Goal: Check status

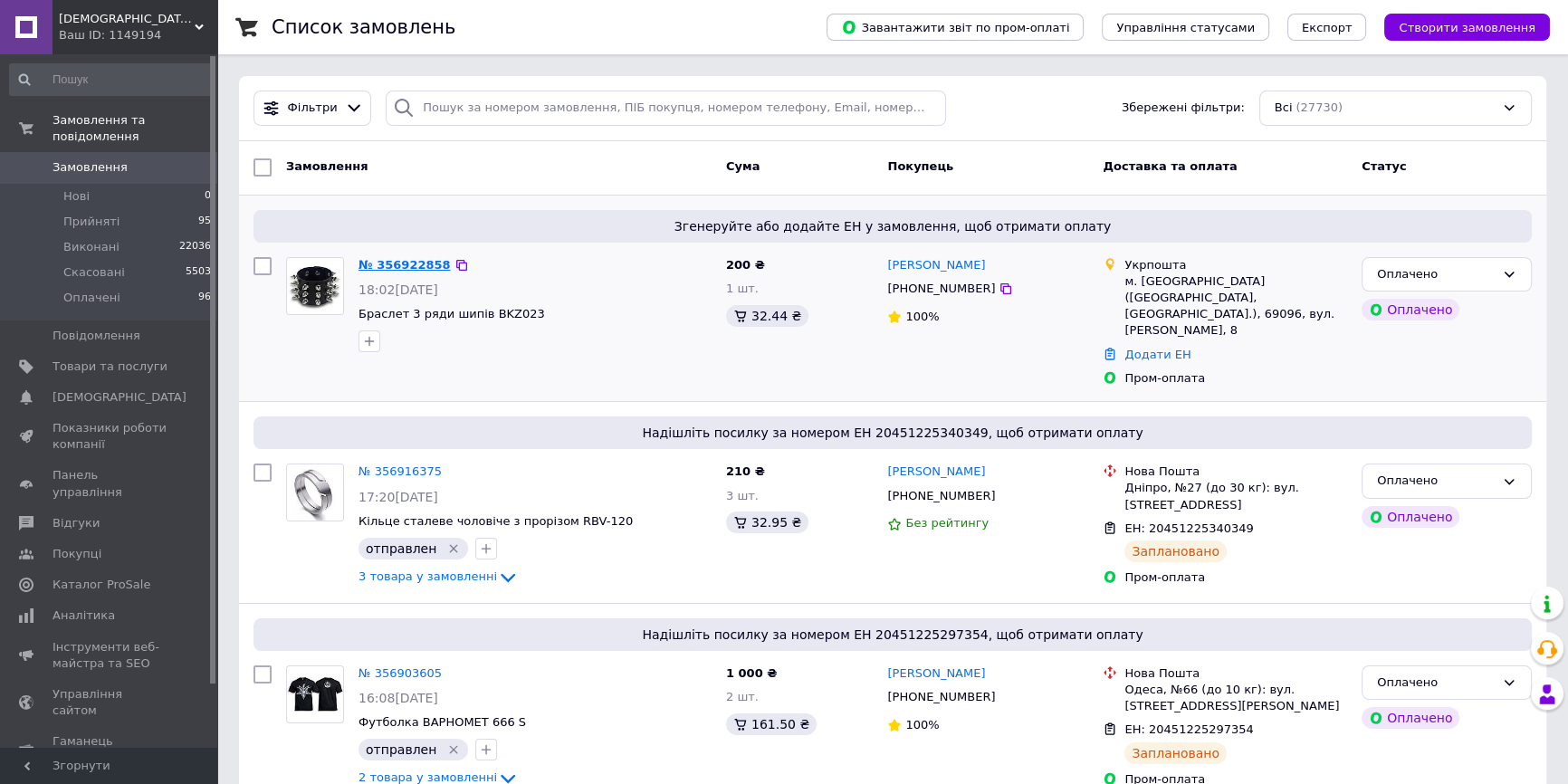
click at [407, 260] on link "№ 356922858" at bounding box center [405, 265] width 93 height 13
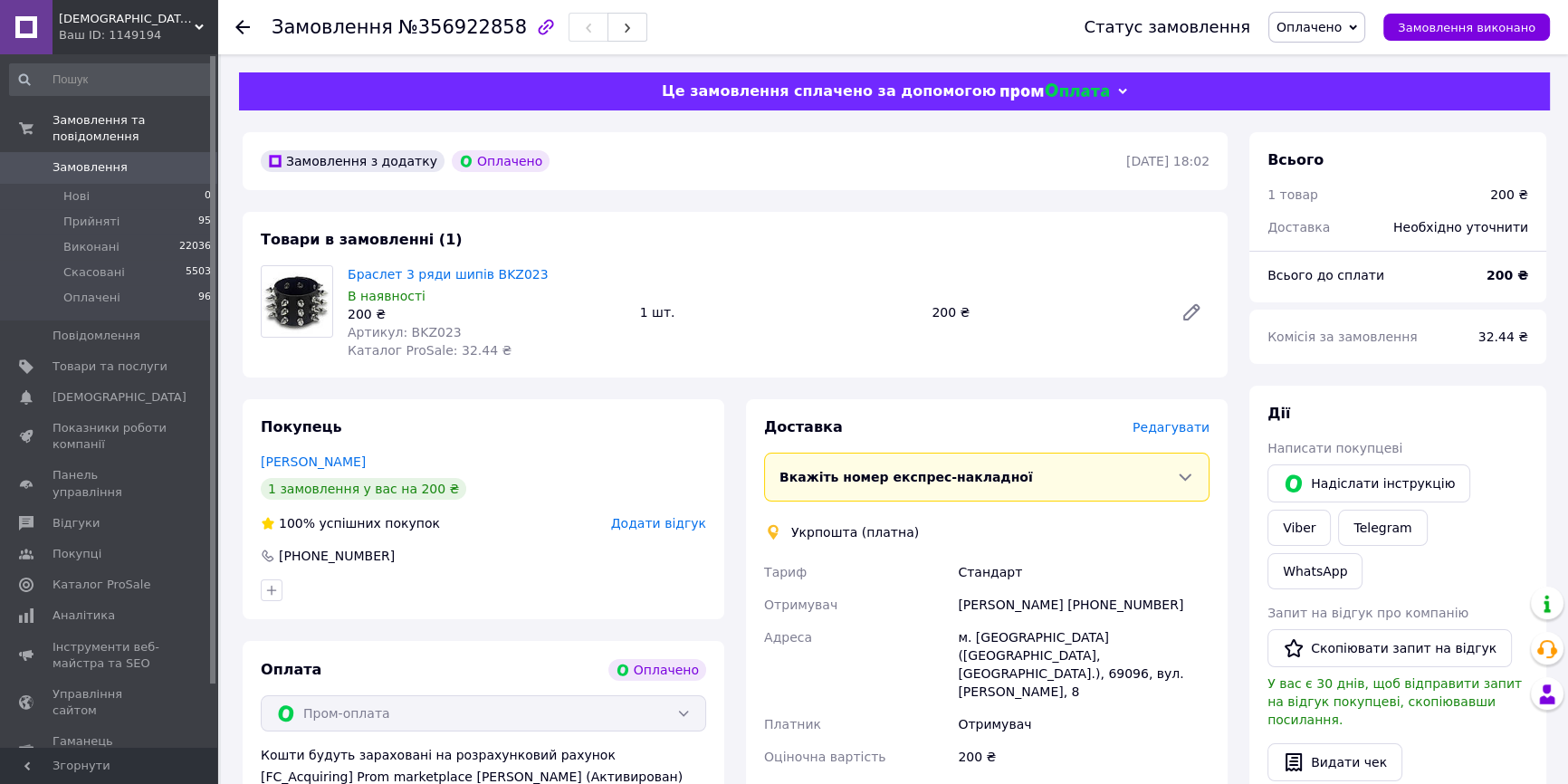
scroll to position [81, 0]
